Goal: Obtain resource: Download file/media

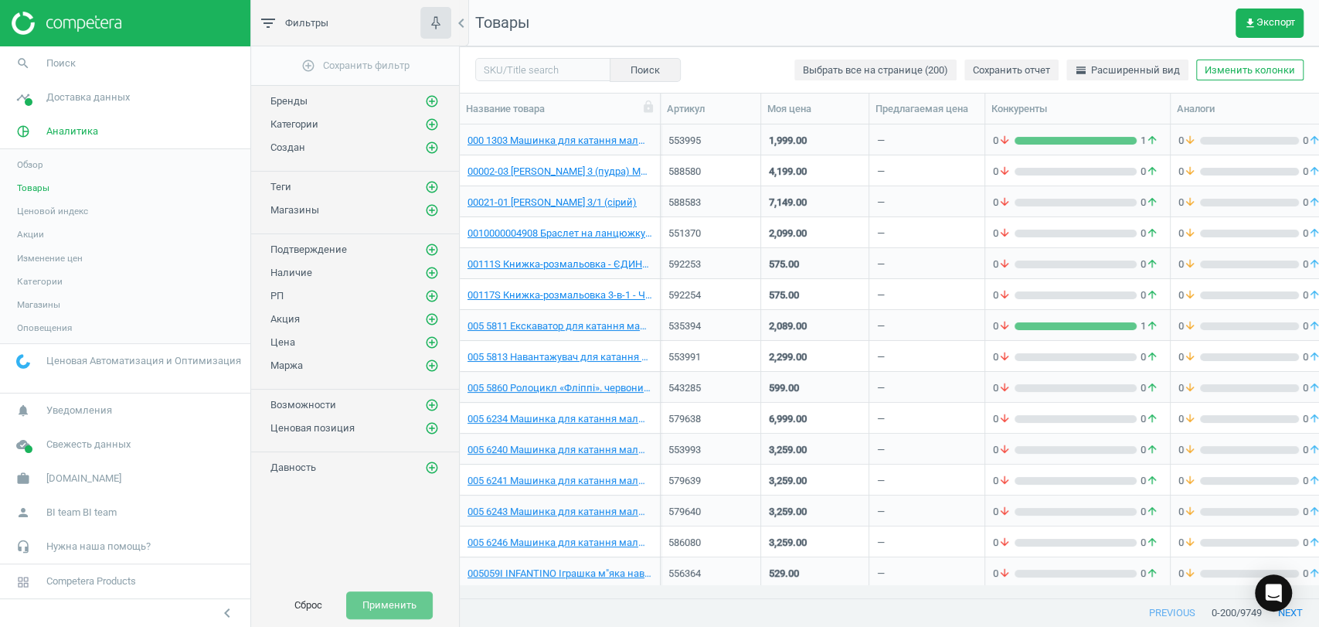
scroll to position [446, 845]
click at [84, 100] on span "Доставка данных" at bounding box center [87, 97] width 83 height 14
click at [43, 223] on span "Магазины" at bounding box center [38, 224] width 43 height 12
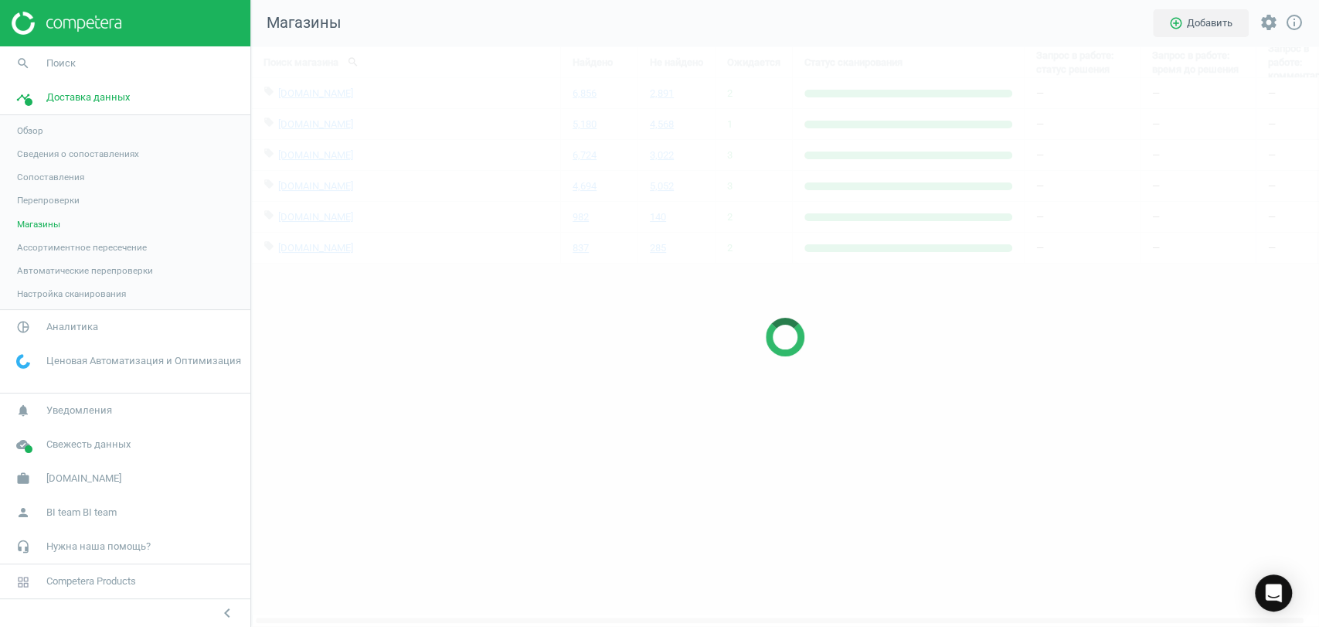
scroll to position [606, 1094]
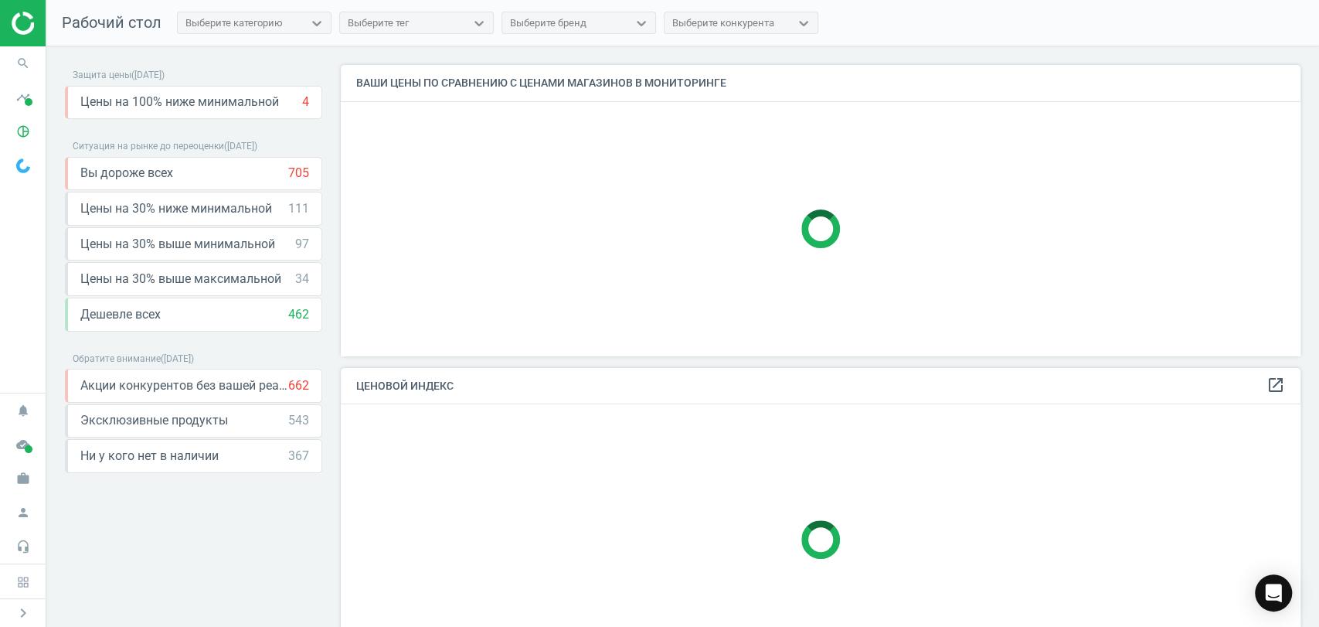
scroll to position [317, 973]
click at [14, 93] on icon "timeline" at bounding box center [22, 97] width 29 height 29
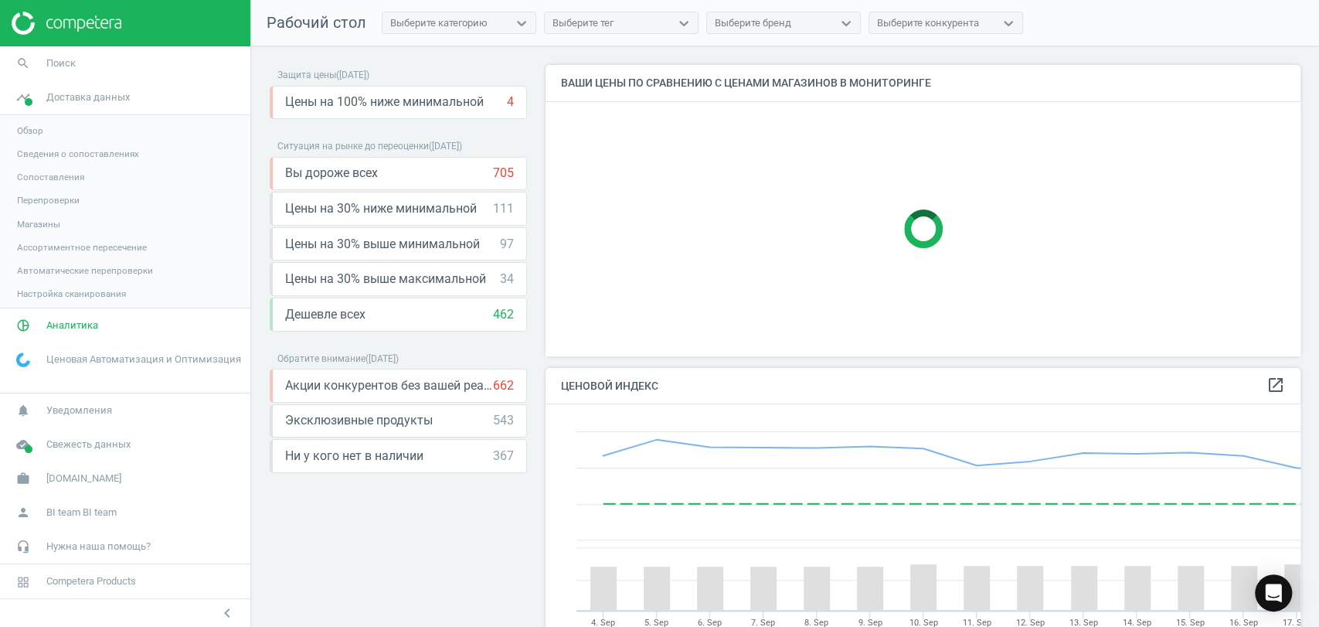
scroll to position [7, 8]
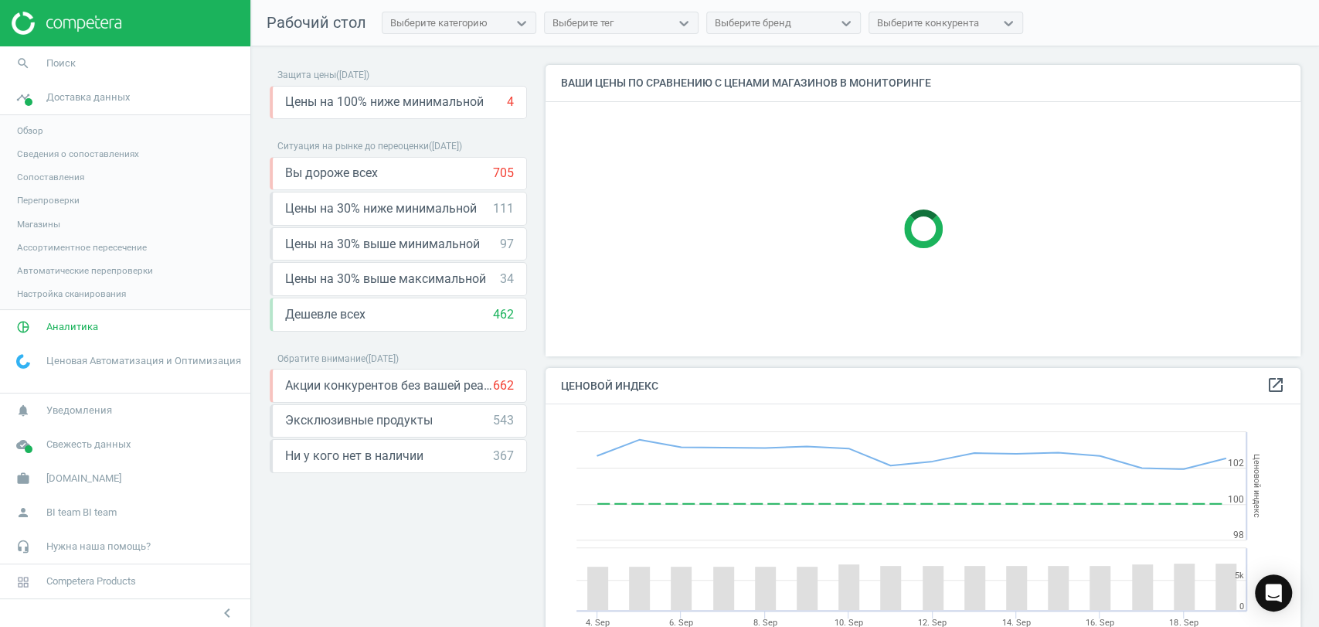
click at [46, 226] on span "Магазины" at bounding box center [38, 224] width 43 height 12
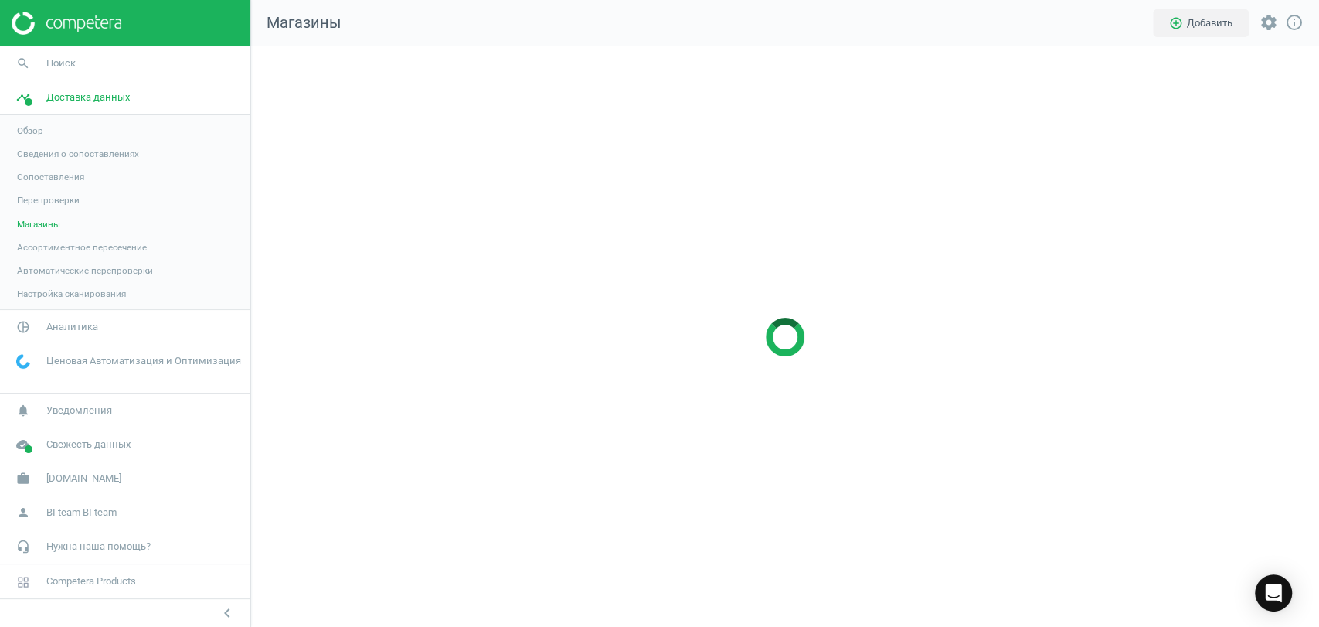
scroll to position [606, 1094]
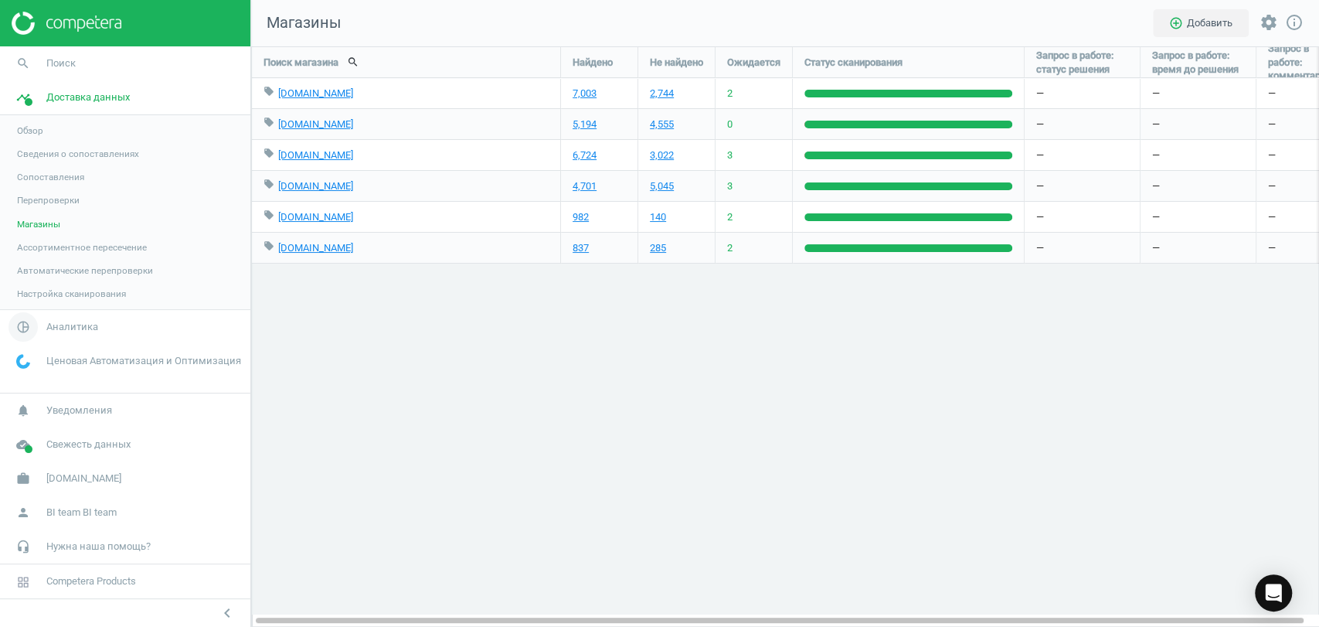
click at [67, 328] on span "Аналитика" at bounding box center [72, 327] width 52 height 14
click at [31, 183] on span "Товары" at bounding box center [33, 188] width 32 height 12
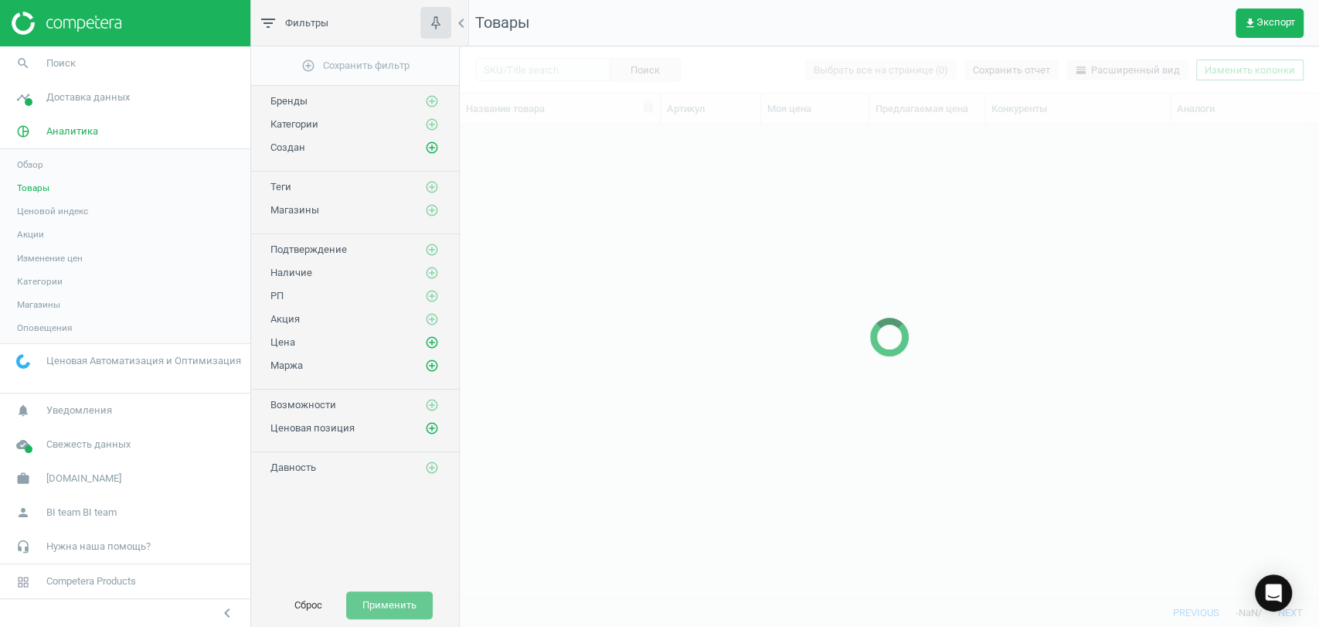
scroll to position [446, 845]
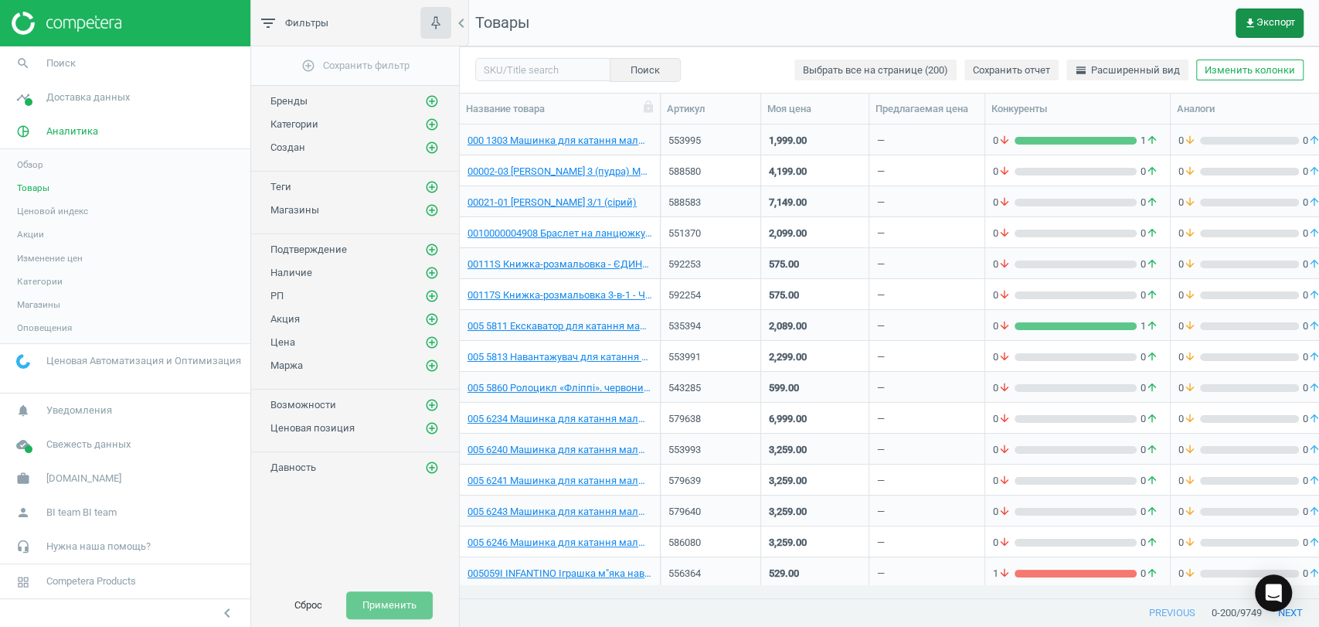
click at [1254, 25] on icon "get_app" at bounding box center [1250, 23] width 12 height 12
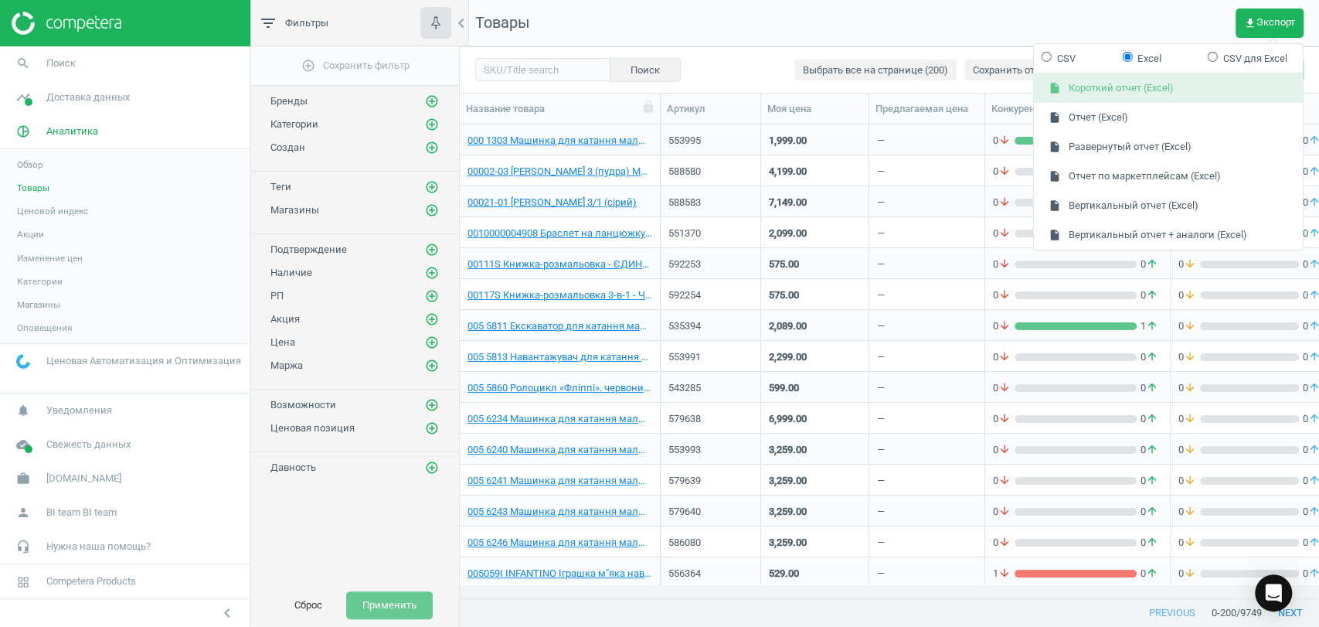
click at [1175, 83] on button "insert_drive_file Короткий отчет (Excel)" at bounding box center [1168, 87] width 269 height 29
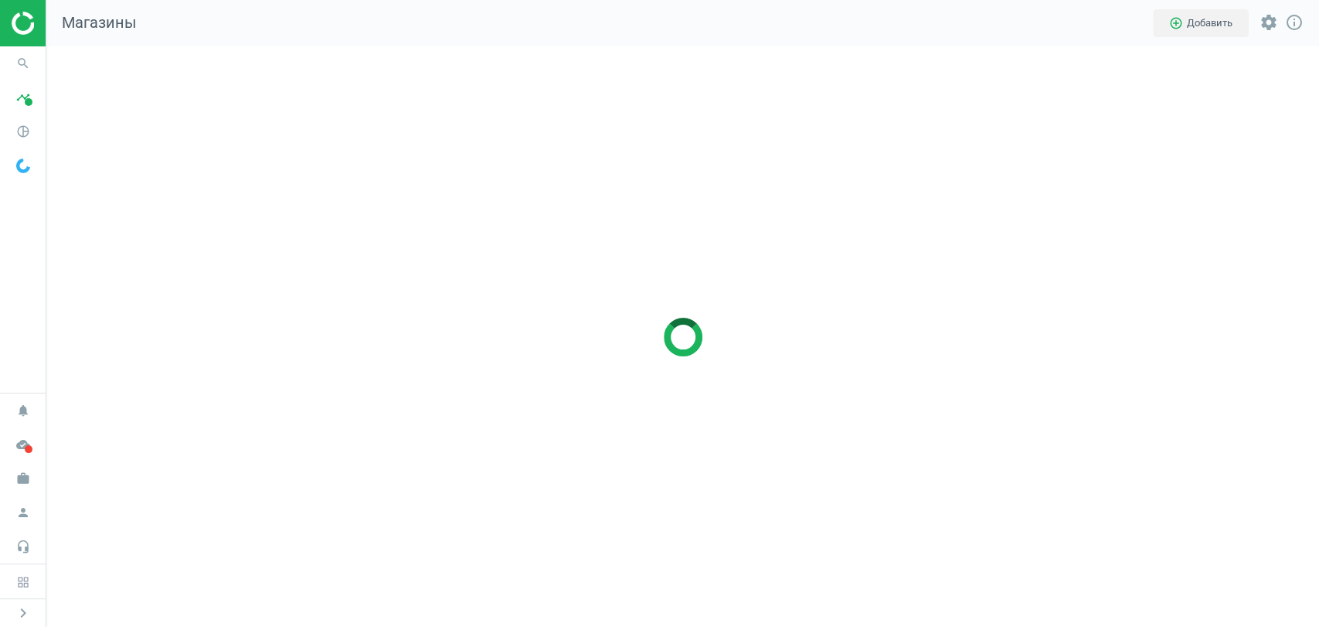
scroll to position [606, 1299]
